Goal: Task Accomplishment & Management: Use online tool/utility

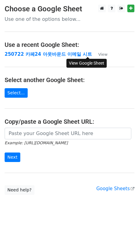
click at [98, 52] on small "View" at bounding box center [102, 54] width 9 height 5
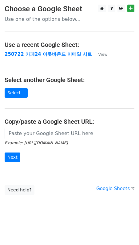
click at [24, 59] on main "Choose a Google Sheet Use one of the options below... Use a recent Google Sheet…" at bounding box center [69, 100] width 139 height 190
click at [27, 54] on strong "250722 카페24 아웃바운드 이메일 시트" at bounding box center [48, 54] width 87 height 6
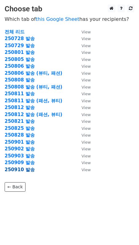
click at [15, 171] on strong "250910 발송" at bounding box center [20, 170] width 30 height 6
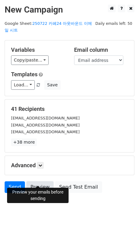
click at [40, 181] on link "Preview" at bounding box center [39, 187] width 27 height 12
